Goal: Book appointment/travel/reservation

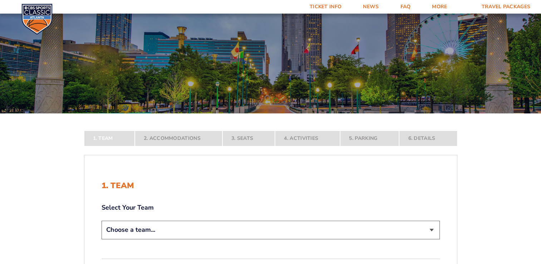
scroll to position [143, 0]
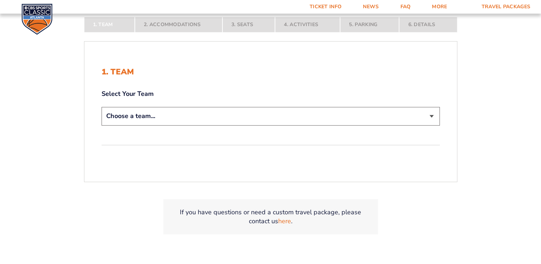
click at [193, 116] on select "Choose a team... [US_STATE] Wildcats [US_STATE] State Buckeyes [US_STATE] Tar H…" at bounding box center [270, 116] width 338 height 18
click at [101, 107] on select "Choose a team... [US_STATE] Wildcats [US_STATE] State Buckeyes [US_STATE] Tar H…" at bounding box center [270, 116] width 338 height 18
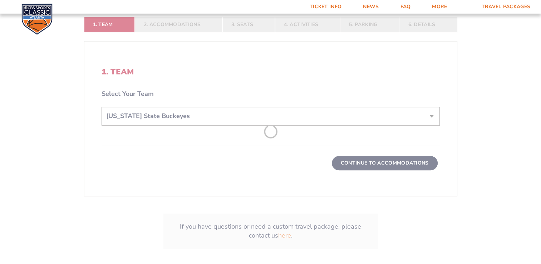
click at [180, 161] on form "[US_STATE] [US_STATE] Travel Package [US_STATE][GEOGRAPHIC_DATA] [US_STATE] Sta…" at bounding box center [270, 45] width 541 height 476
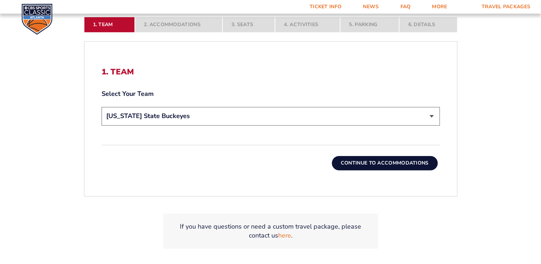
click at [181, 119] on select "Choose a team... [US_STATE] Wildcats [US_STATE] State Buckeyes [US_STATE] Tar H…" at bounding box center [270, 116] width 338 height 18
select select "12756"
click at [101, 107] on select "Choose a team... [US_STATE] Wildcats [US_STATE] State Buckeyes [US_STATE] Tar H…" at bounding box center [270, 116] width 338 height 18
click at [357, 163] on button "Continue To Accommodations" at bounding box center [385, 163] width 106 height 14
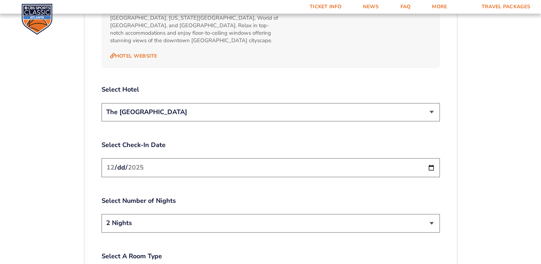
scroll to position [839, 0]
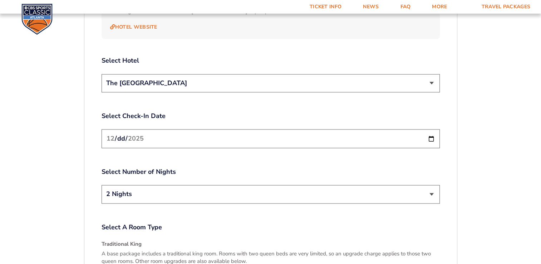
click at [433, 185] on select "2 Nights 3 Nights" at bounding box center [270, 194] width 338 height 18
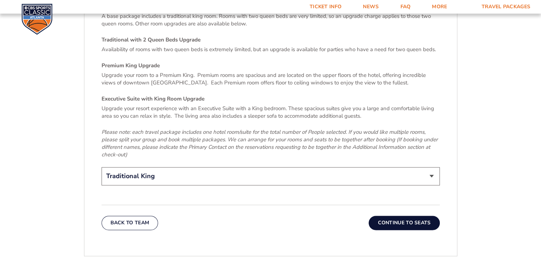
scroll to position [1125, 0]
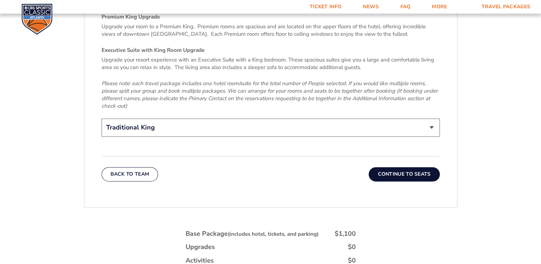
click at [399, 167] on button "Continue To Seats" at bounding box center [403, 174] width 71 height 14
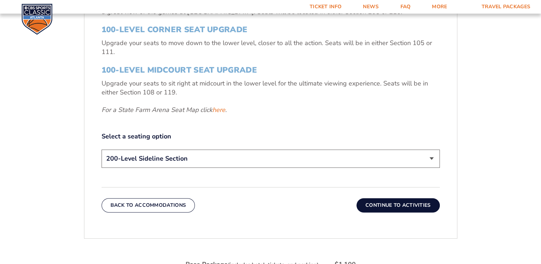
scroll to position [303, 0]
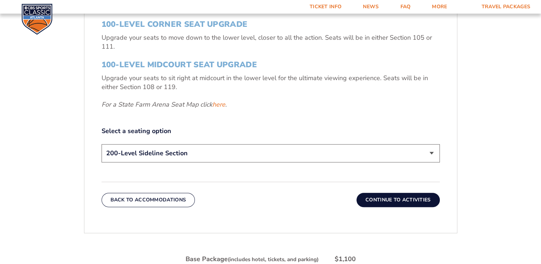
click at [175, 153] on select "200-Level Sideline Section 100-Level Corner Seat Upgrade (+$120 per person) 100…" at bounding box center [270, 153] width 338 height 18
click at [101, 144] on select "200-Level Sideline Section 100-Level Corner Seat Upgrade (+$120 per person) 100…" at bounding box center [270, 153] width 338 height 18
click at [375, 197] on button "Continue To Activities" at bounding box center [397, 200] width 83 height 14
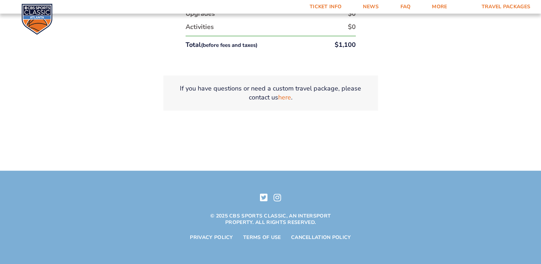
scroll to position [478, 0]
